Goal: Task Accomplishment & Management: Manage account settings

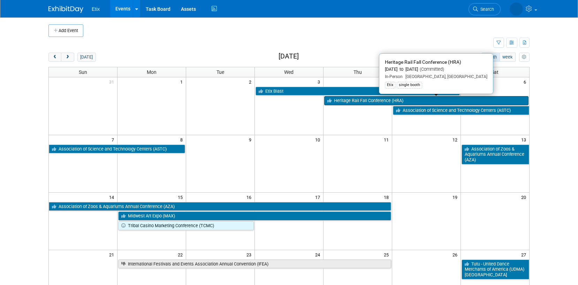
click at [345, 103] on link "Heritage Rail Fall Conference (HRA)" at bounding box center [426, 100] width 204 height 9
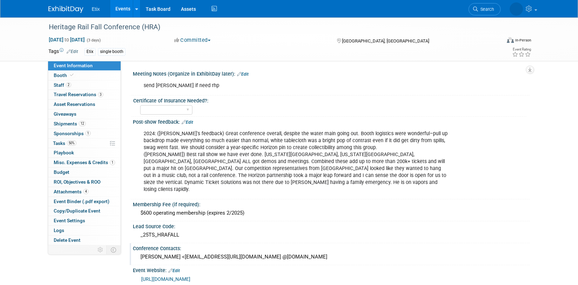
click at [196, 252] on div "[PERSON_NAME] <[EMAIL_ADDRESS][URL][DOMAIN_NAME] @[DOMAIN_NAME]" at bounding box center [331, 257] width 386 height 11
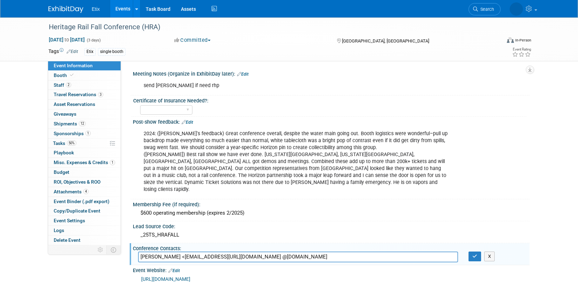
click at [246, 252] on input "[PERSON_NAME] <[EMAIL_ADDRESS][URL][DOMAIN_NAME] @[DOMAIN_NAME]" at bounding box center [298, 257] width 320 height 11
type input "[PERSON_NAME] <[EMAIL_ADDRESS][URL][DOMAIN_NAME] [PERSON_NAME] <[EMAIL_ADDRESS]…"
click at [477, 254] on icon "button" at bounding box center [475, 256] width 5 height 5
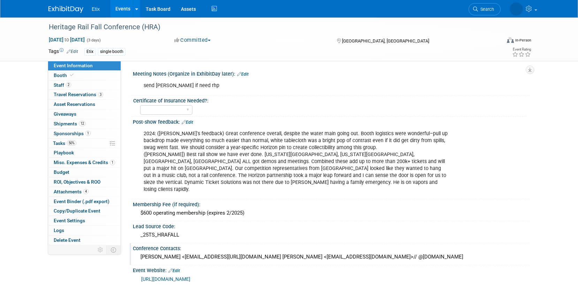
click at [240, 252] on div "[PERSON_NAME] <[EMAIL_ADDRESS][URL][DOMAIN_NAME] [PERSON_NAME] <[EMAIL_ADDRESS]…" at bounding box center [331, 257] width 386 height 11
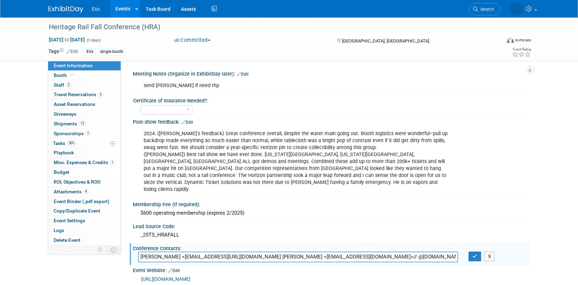
click at [241, 252] on input "[PERSON_NAME] <[EMAIL_ADDRESS][URL][DOMAIN_NAME] [PERSON_NAME] <[EMAIL_ADDRESS]…" at bounding box center [298, 257] width 320 height 11
click at [334, 252] on input "[PERSON_NAME] <[EMAIL_ADDRESS][DOMAIN_NAME] // [PERSON_NAME] <[EMAIL_ADDRESS][D…" at bounding box center [298, 257] width 320 height 11
type input "[PERSON_NAME] <[EMAIL_ADDRESS][DOMAIN_NAME] // [PERSON_NAME] <[EMAIL_ADDRESS][D…"
click at [475, 254] on icon "button" at bounding box center [475, 256] width 5 height 5
